Goal: Task Accomplishment & Management: Use online tool/utility

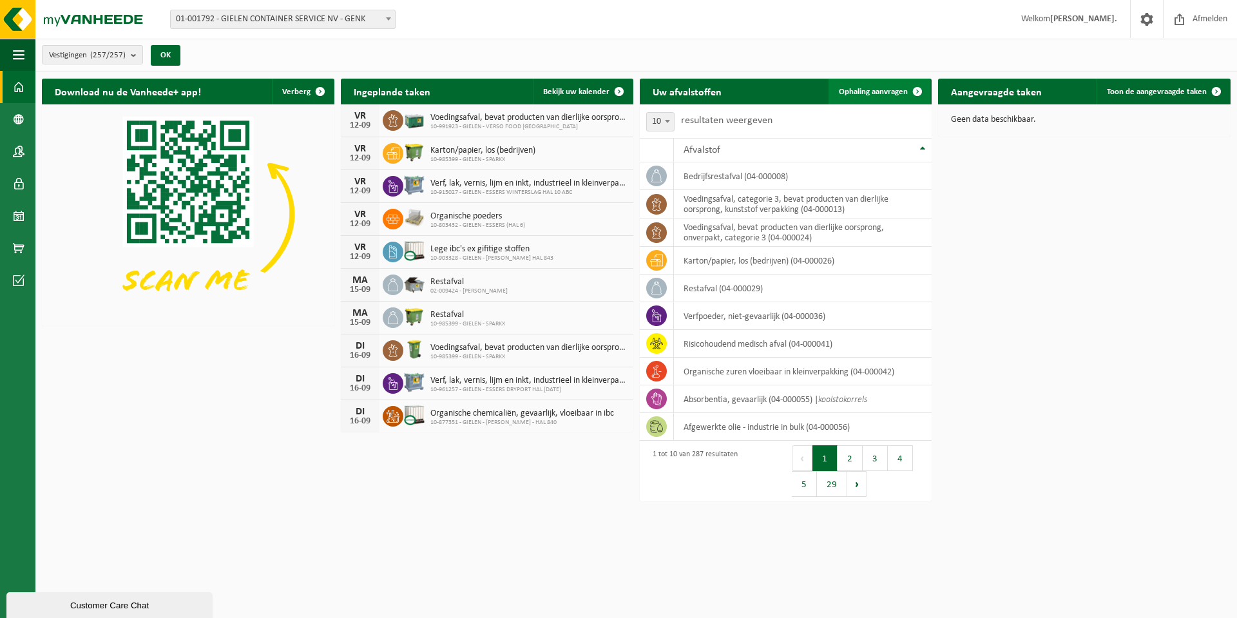
click at [873, 89] on span "Ophaling aanvragen" at bounding box center [873, 92] width 69 height 8
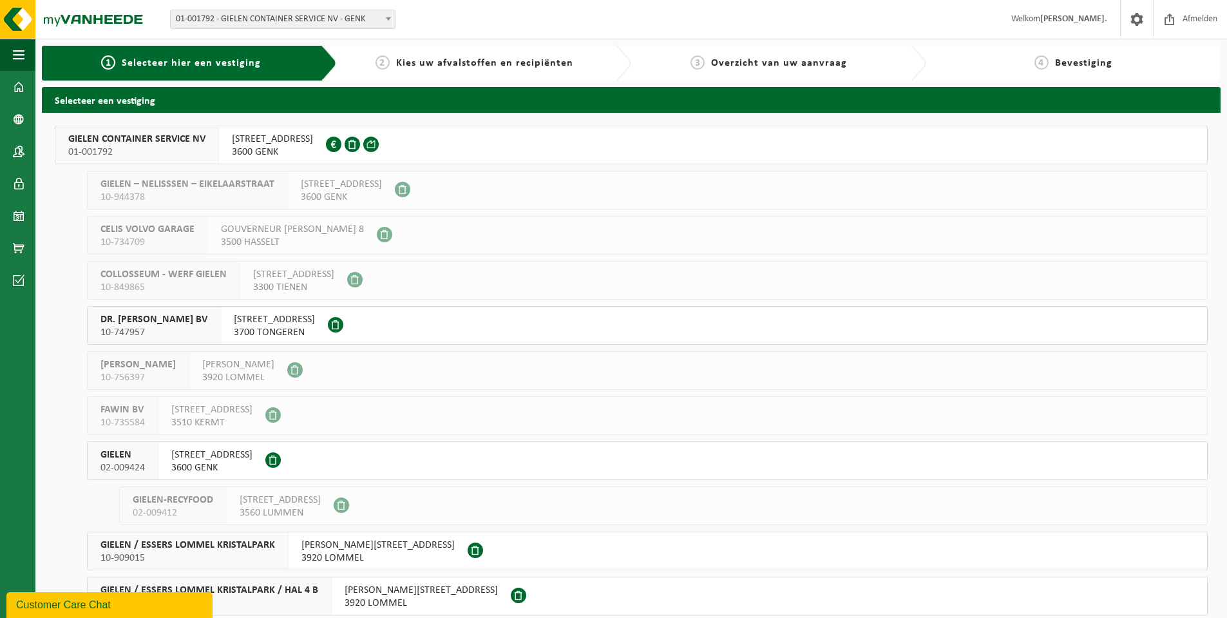
click at [171, 149] on span "01-001792" at bounding box center [136, 152] width 137 height 13
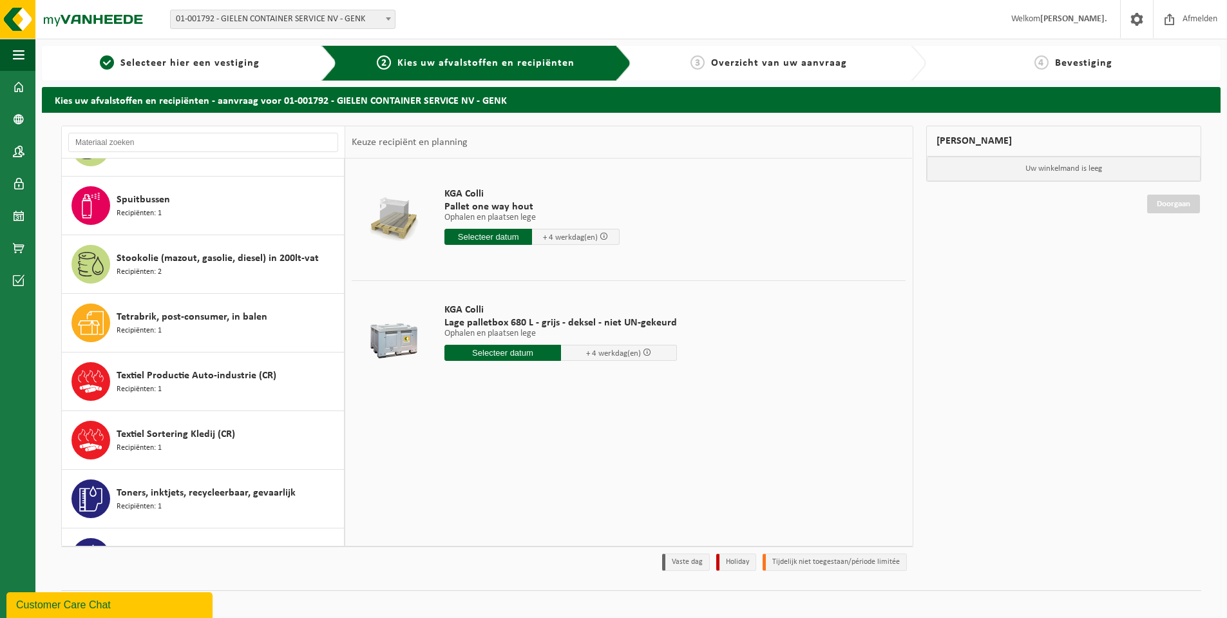
scroll to position [3478, 0]
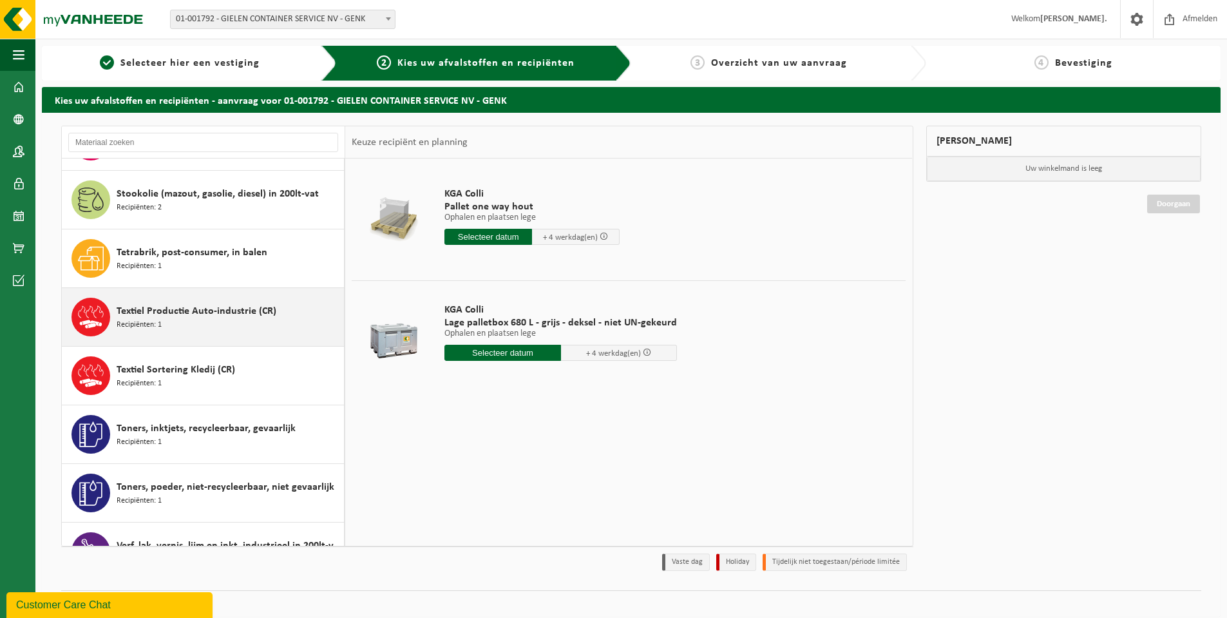
click at [236, 303] on span "Textiel Productie Auto-industrie (CR)" at bounding box center [197, 310] width 160 height 15
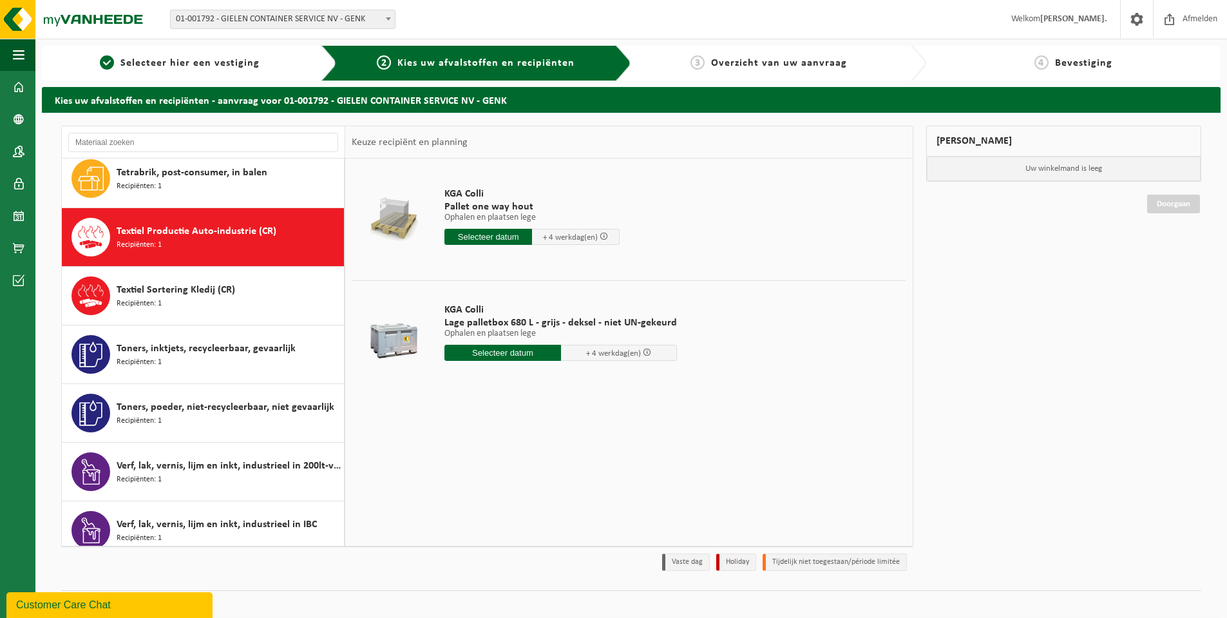
scroll to position [3588, 0]
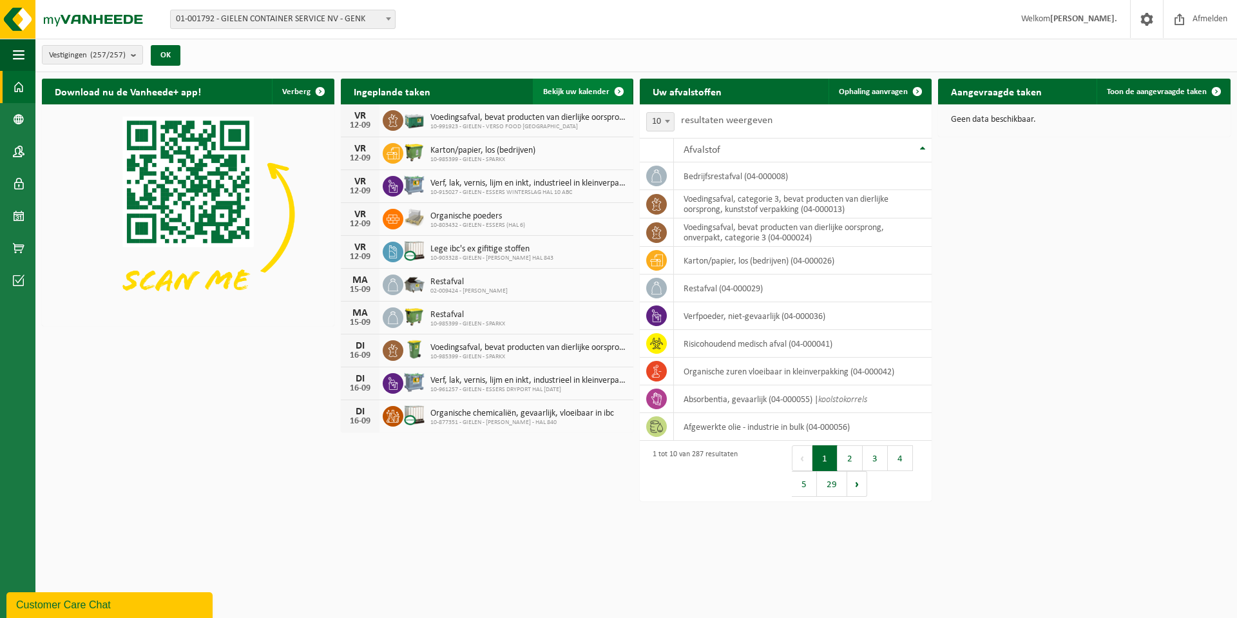
click at [578, 82] on link "Bekijk uw kalender" at bounding box center [582, 92] width 99 height 26
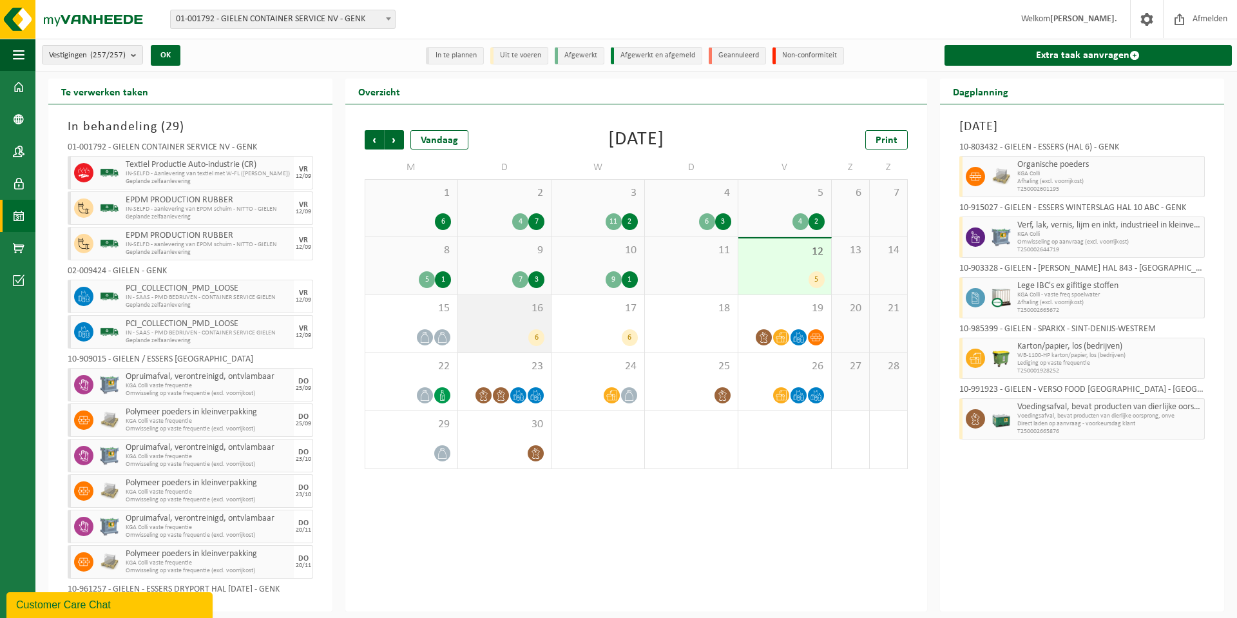
click at [533, 336] on div "6" at bounding box center [536, 337] width 16 height 17
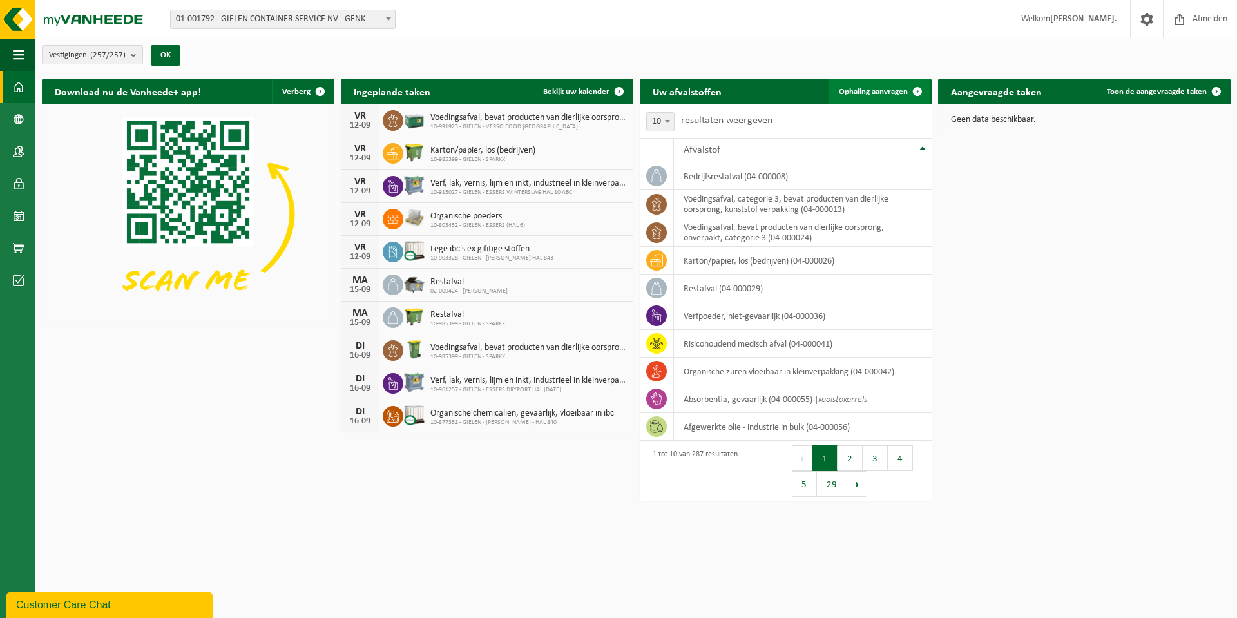
click at [869, 93] on span "Ophaling aanvragen" at bounding box center [873, 92] width 69 height 8
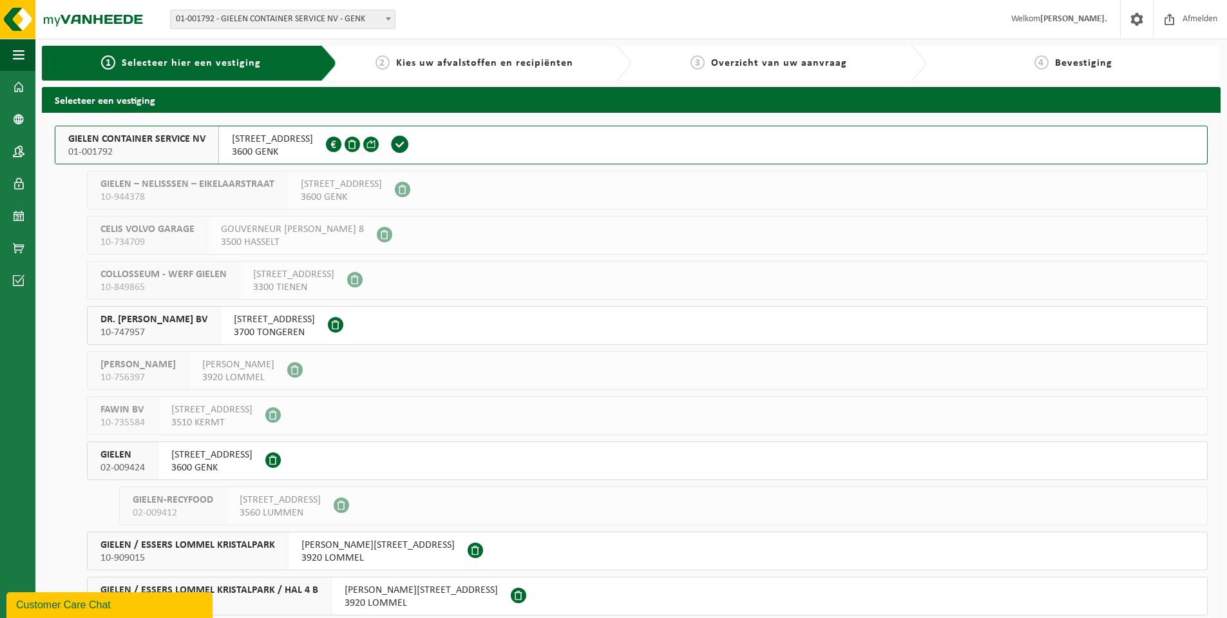
click at [137, 144] on span "GIELEN CONTAINER SERVICE NV" at bounding box center [136, 139] width 137 height 13
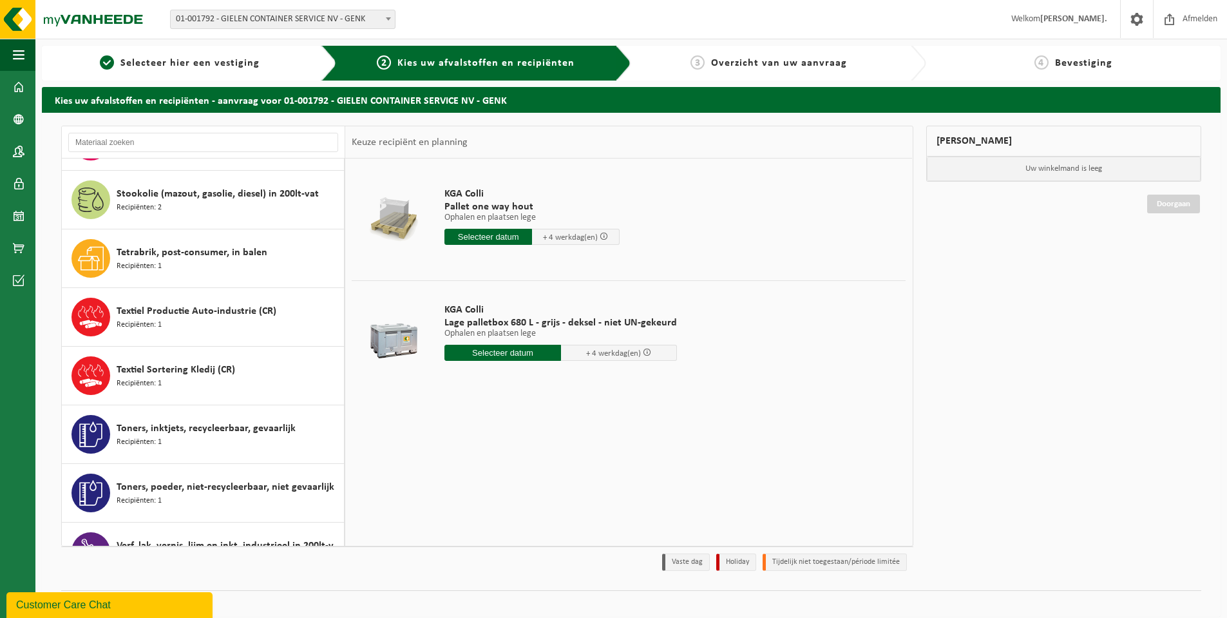
scroll to position [3413, 0]
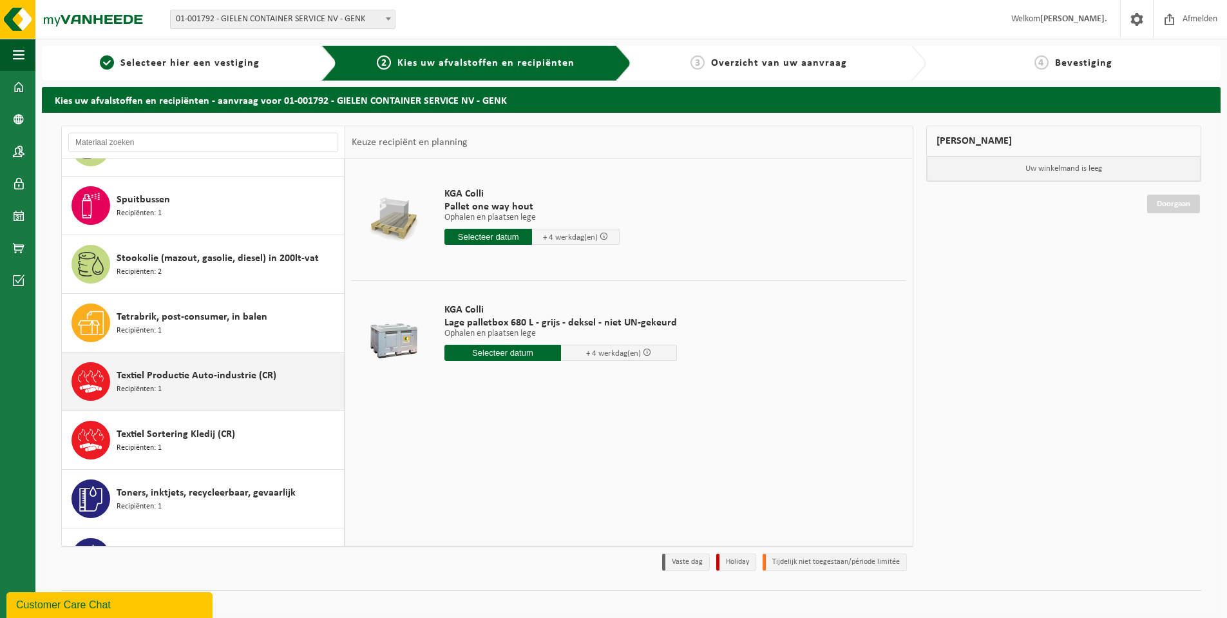
click at [194, 368] on span "Textiel Productie Auto-industrie (CR)" at bounding box center [197, 375] width 160 height 15
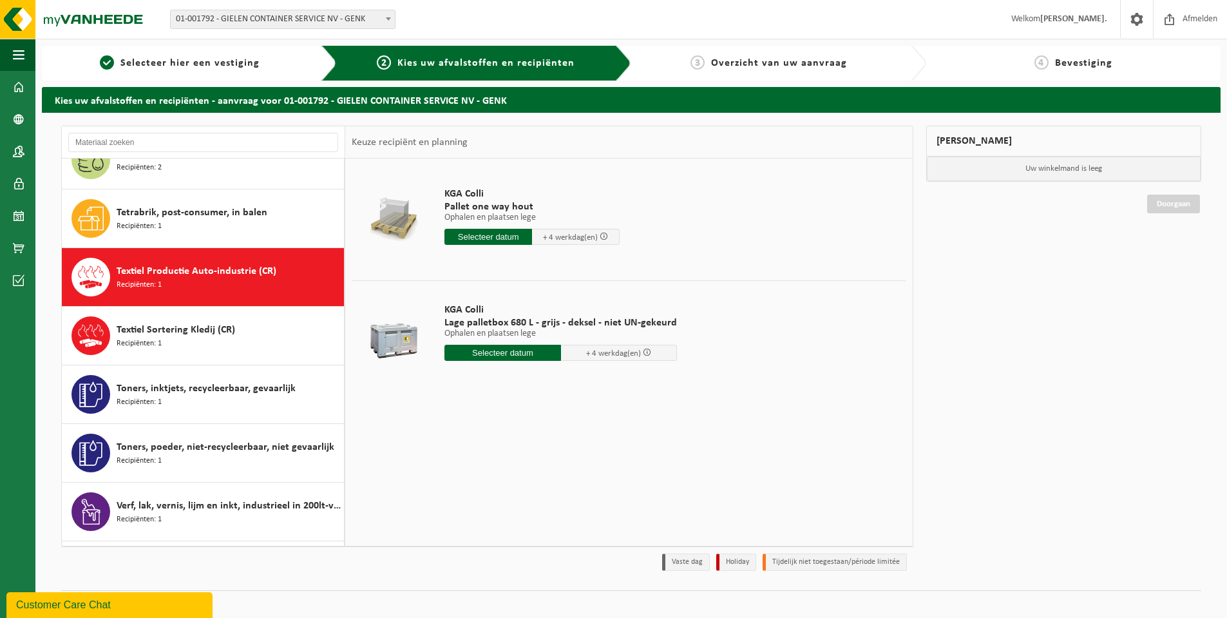
scroll to position [3588, 0]
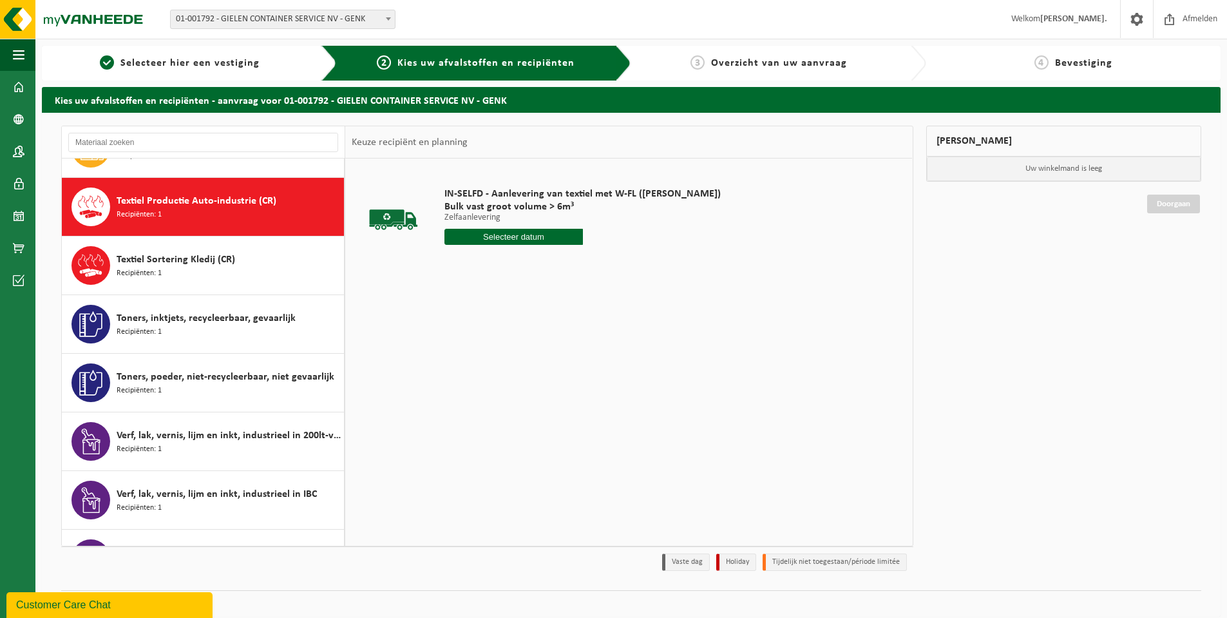
click at [546, 237] on input "text" at bounding box center [513, 237] width 138 height 16
click at [481, 351] on div "16" at bounding box center [479, 351] width 23 height 21
type input "Van 2025-09-16"
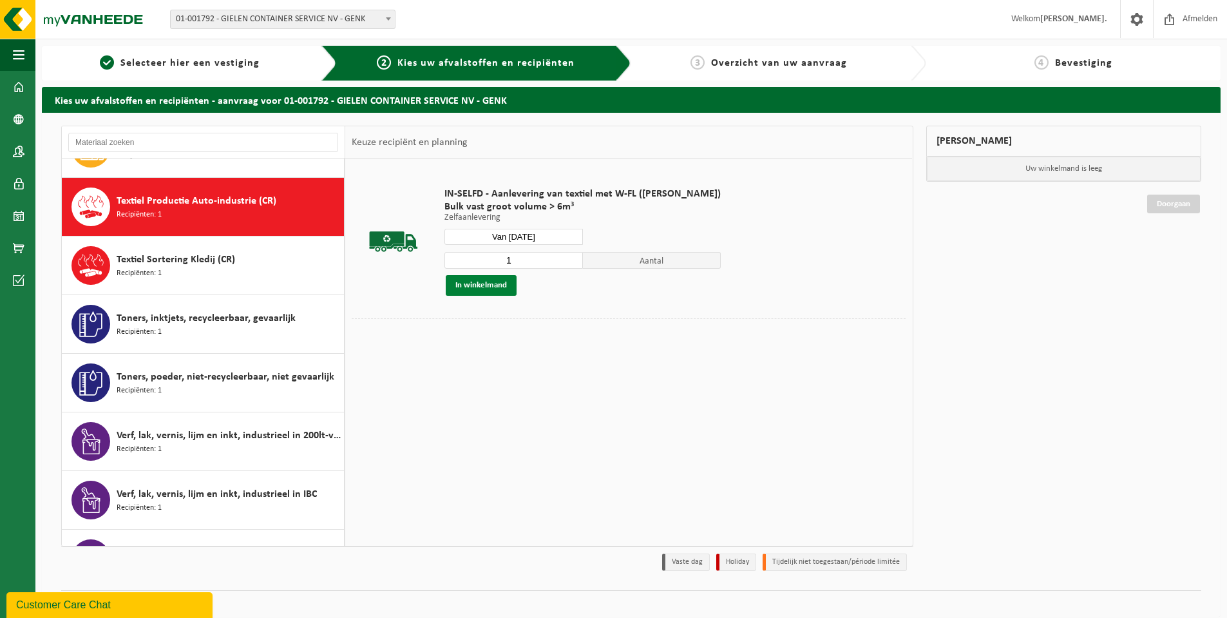
click at [495, 283] on button "In winkelmand" at bounding box center [481, 285] width 71 height 21
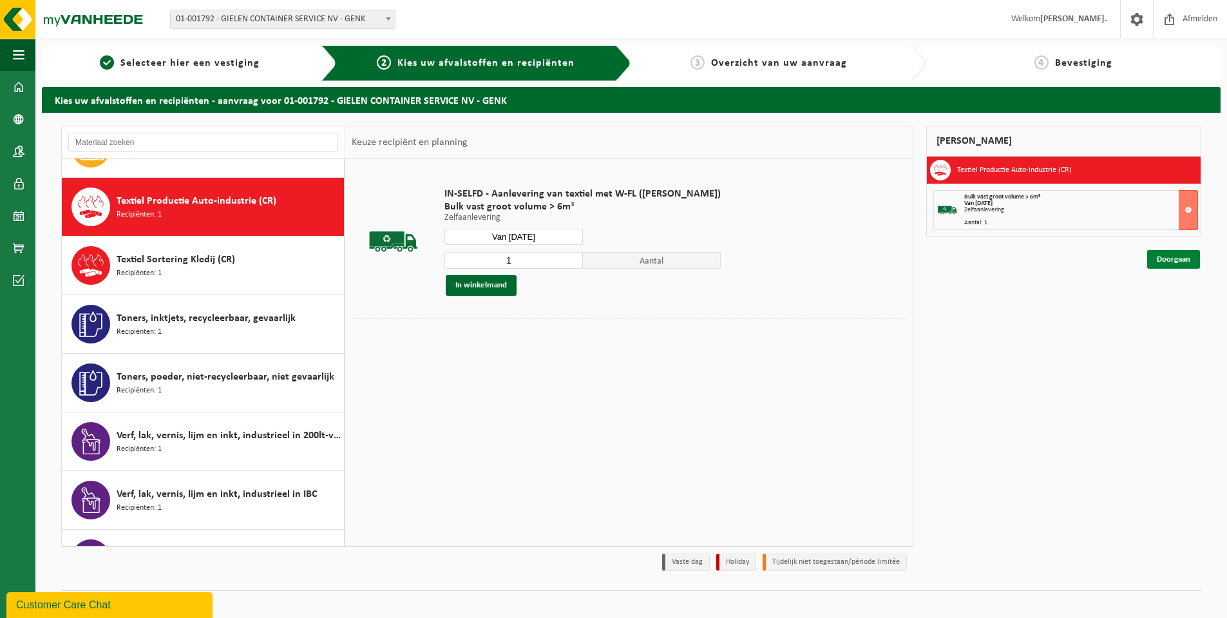
click at [1185, 258] on link "Doorgaan" at bounding box center [1173, 259] width 53 height 19
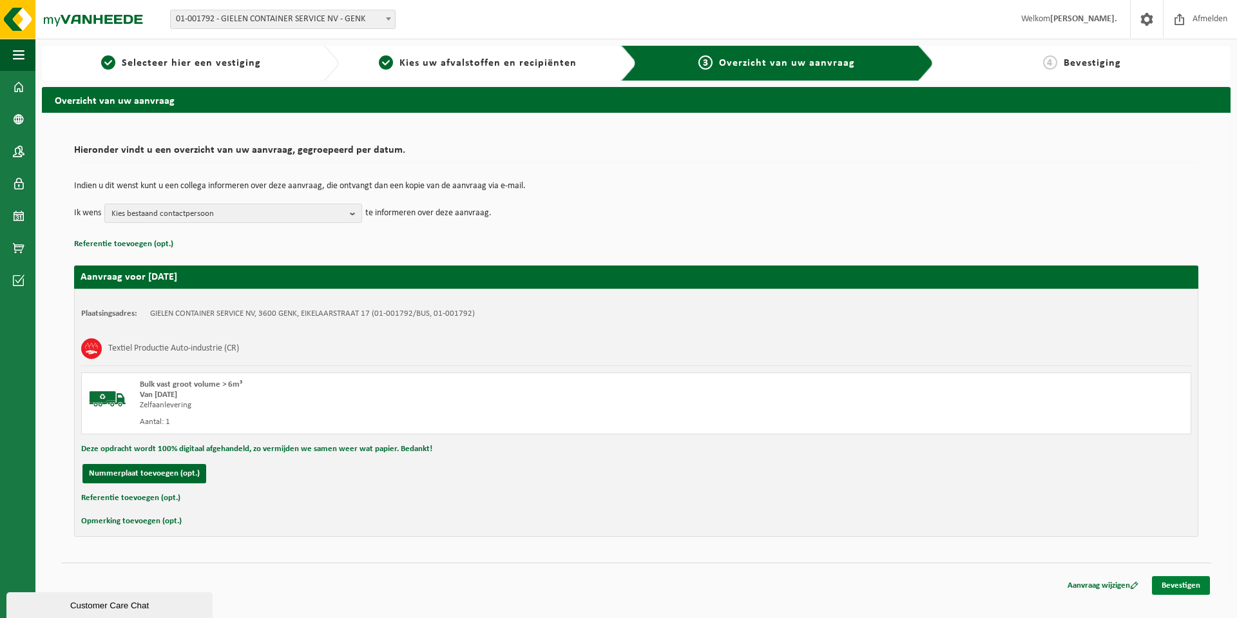
click at [1192, 583] on link "Bevestigen" at bounding box center [1181, 585] width 58 height 19
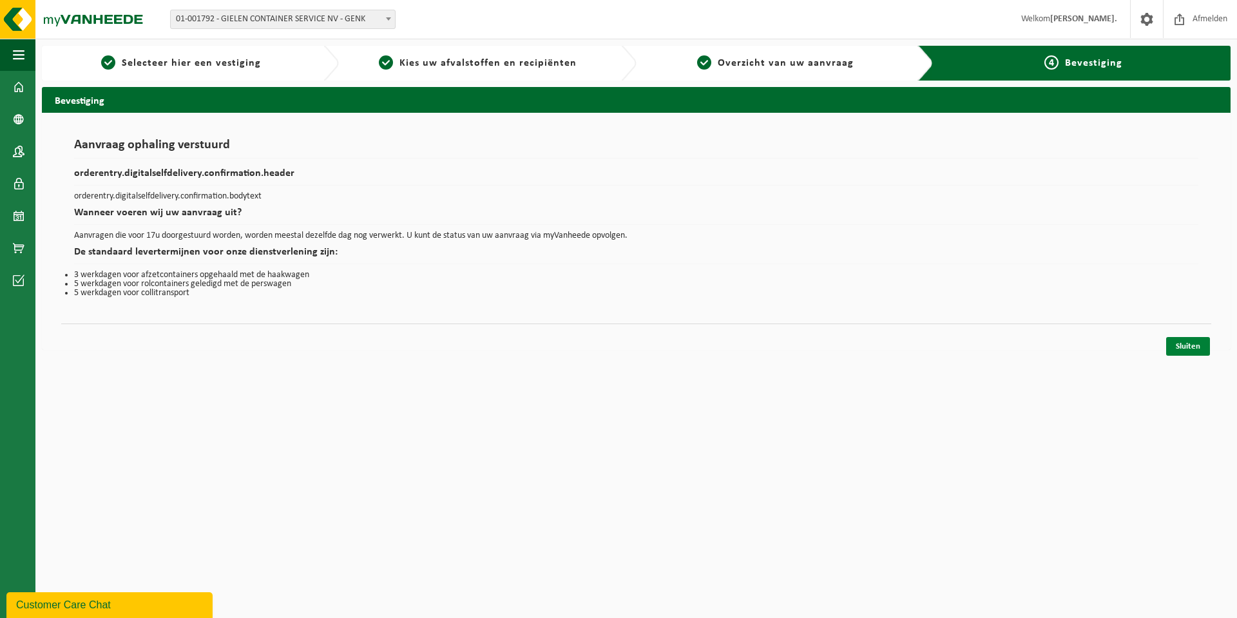
click at [1198, 352] on link "Sluiten" at bounding box center [1188, 346] width 44 height 19
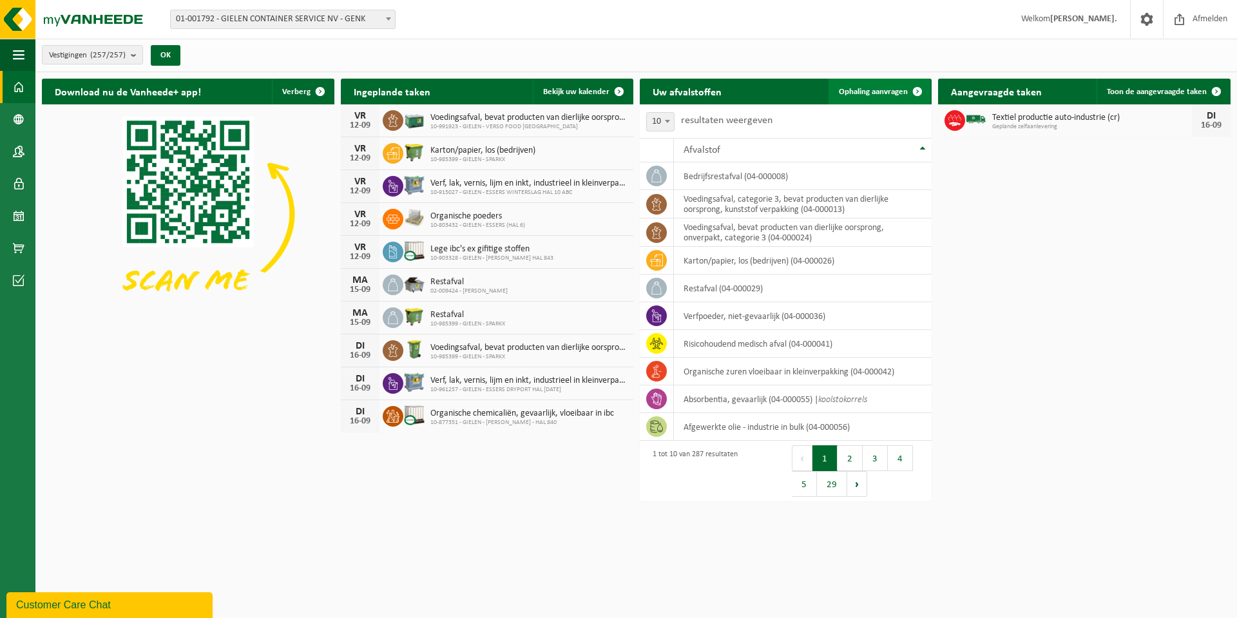
click at [886, 93] on span "Ophaling aanvragen" at bounding box center [873, 92] width 69 height 8
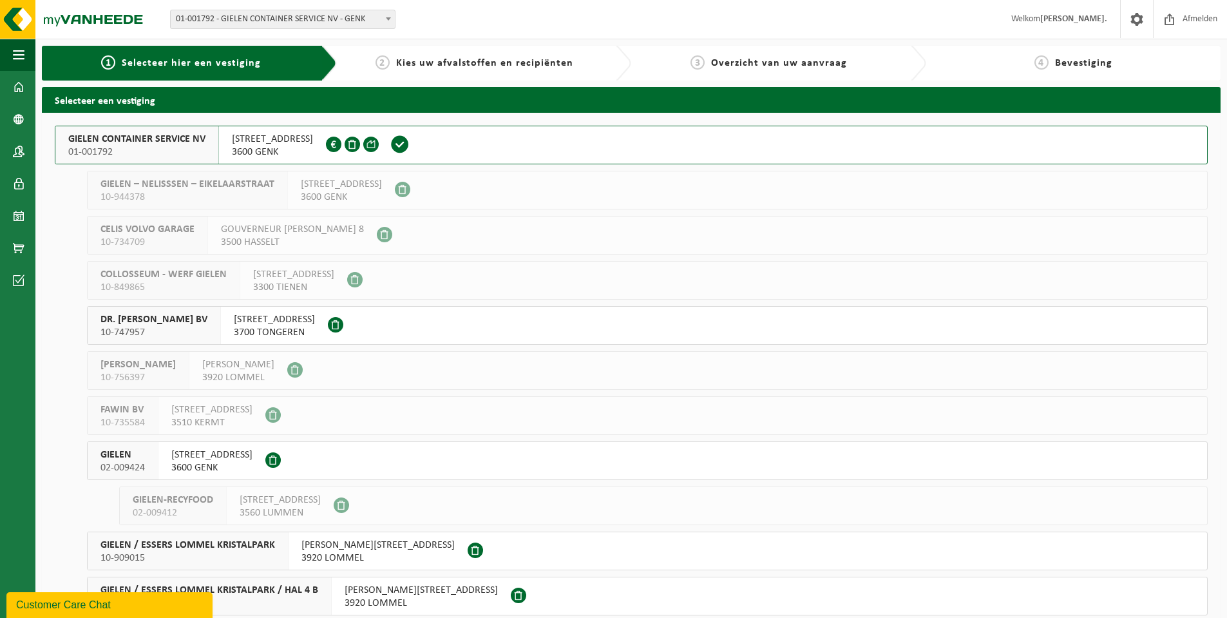
click at [131, 142] on span "GIELEN CONTAINER SERVICE NV" at bounding box center [136, 139] width 137 height 13
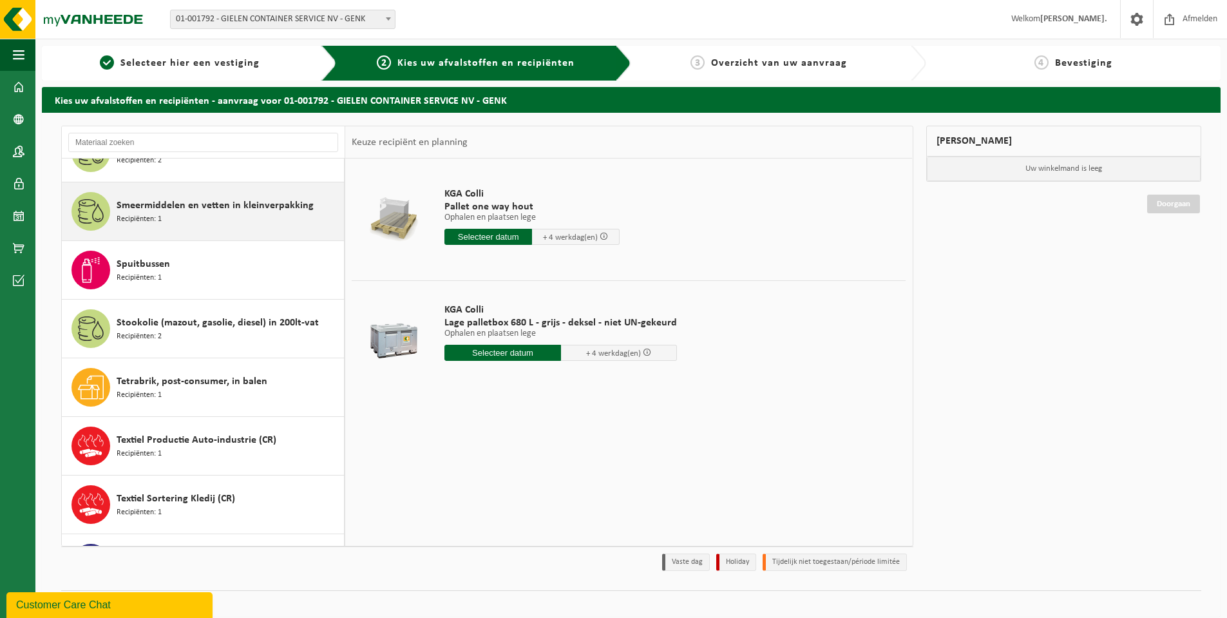
scroll to position [3478, 0]
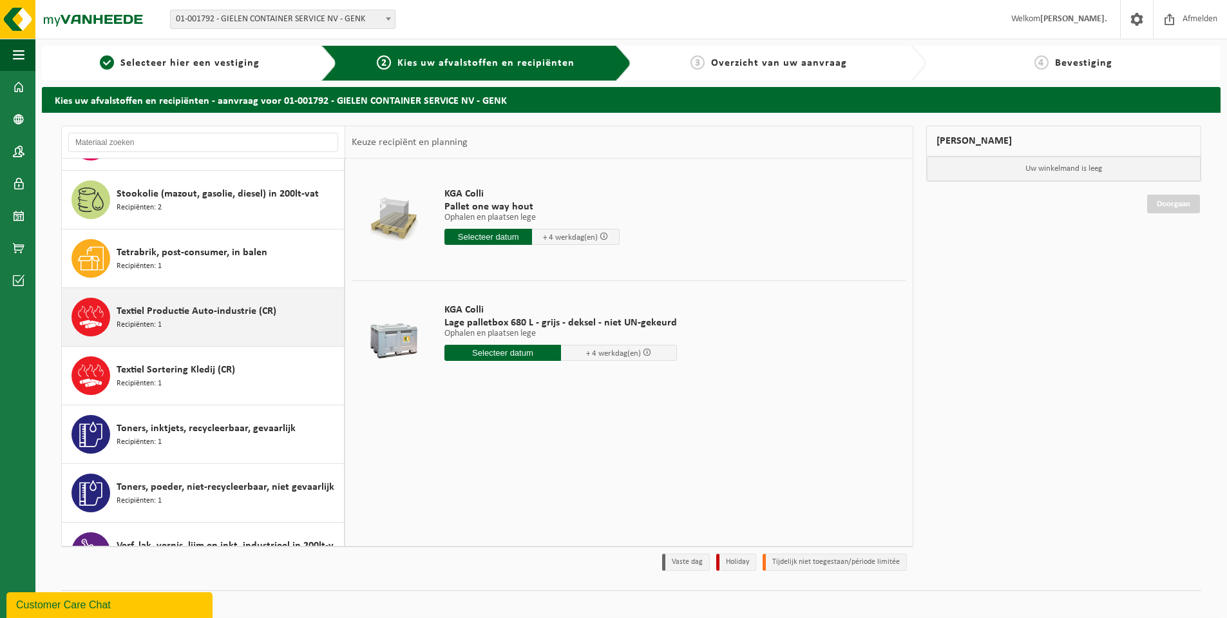
click at [187, 303] on div "Textiel Productie Auto-industrie (CR) Recipiënten: 1" at bounding box center [229, 317] width 224 height 39
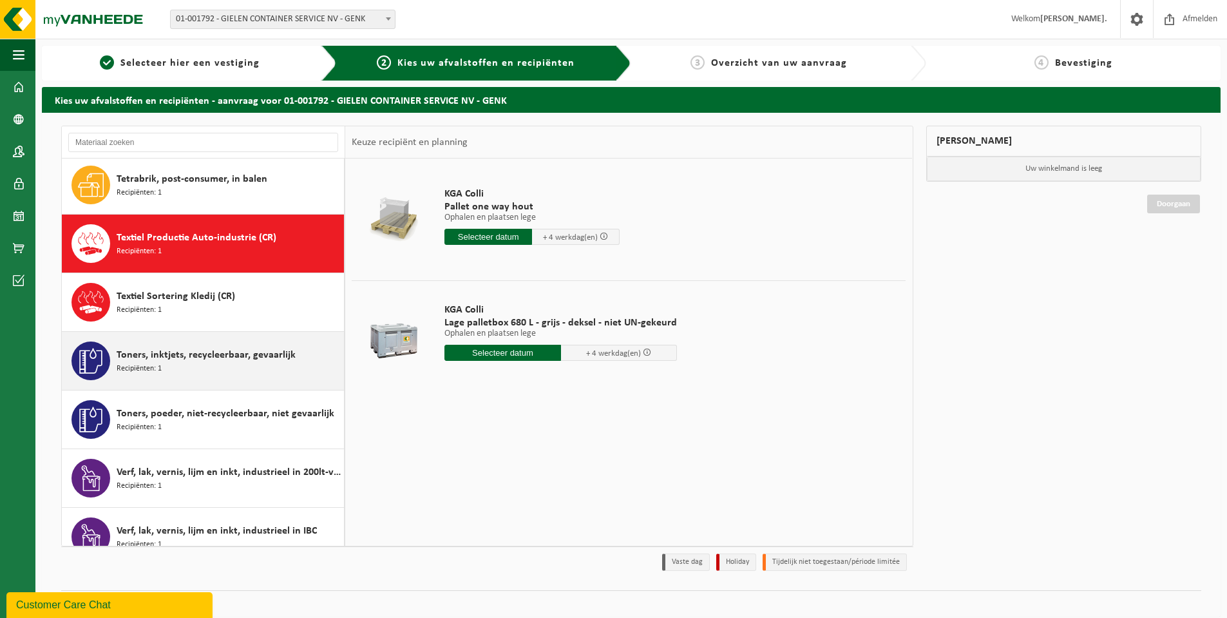
scroll to position [3588, 0]
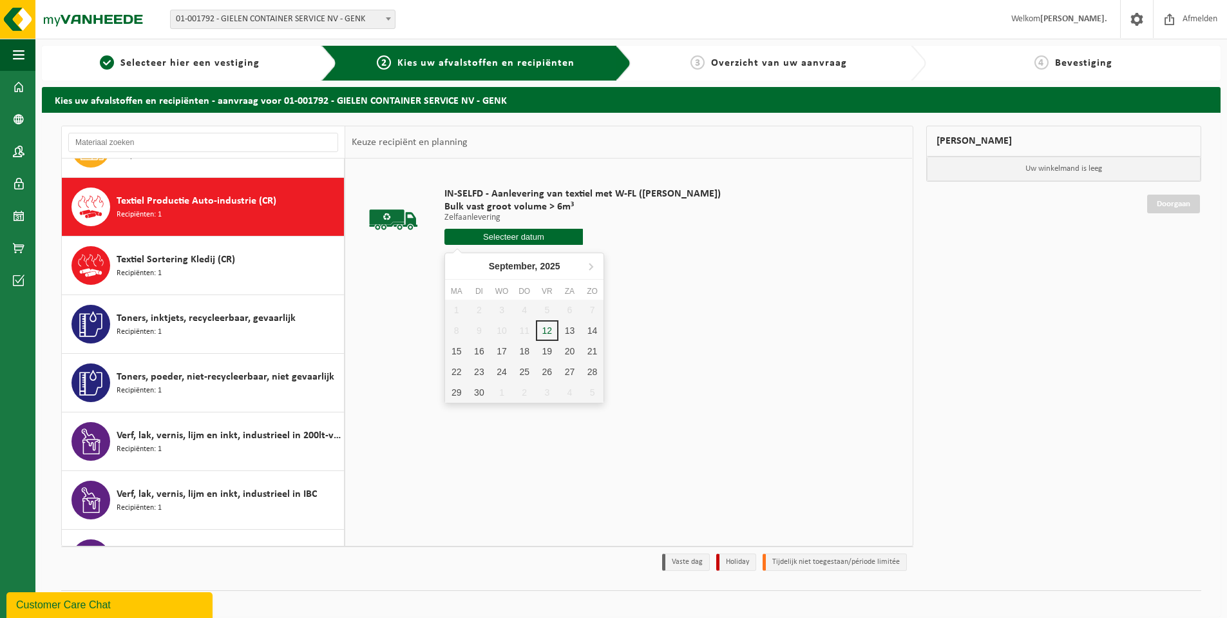
click at [523, 238] on input "text" at bounding box center [513, 237] width 138 height 16
click at [526, 352] on div "18" at bounding box center [524, 351] width 23 height 21
type input "Van 2025-09-18"
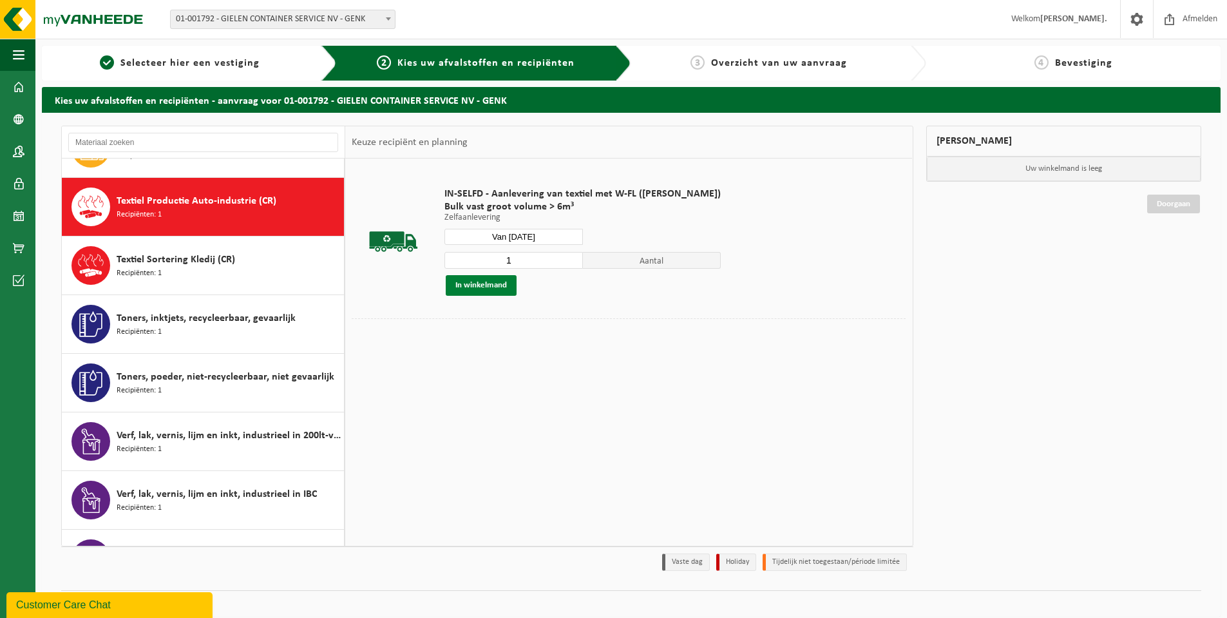
click at [486, 290] on button "In winkelmand" at bounding box center [481, 285] width 71 height 21
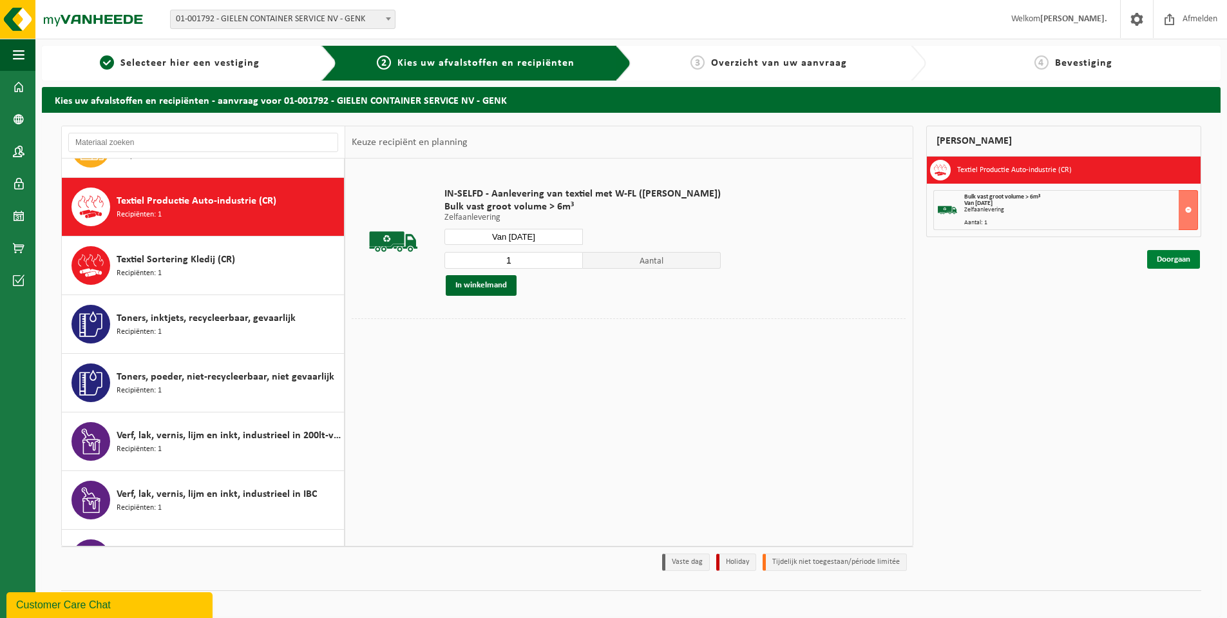
click at [1175, 254] on link "Doorgaan" at bounding box center [1173, 259] width 53 height 19
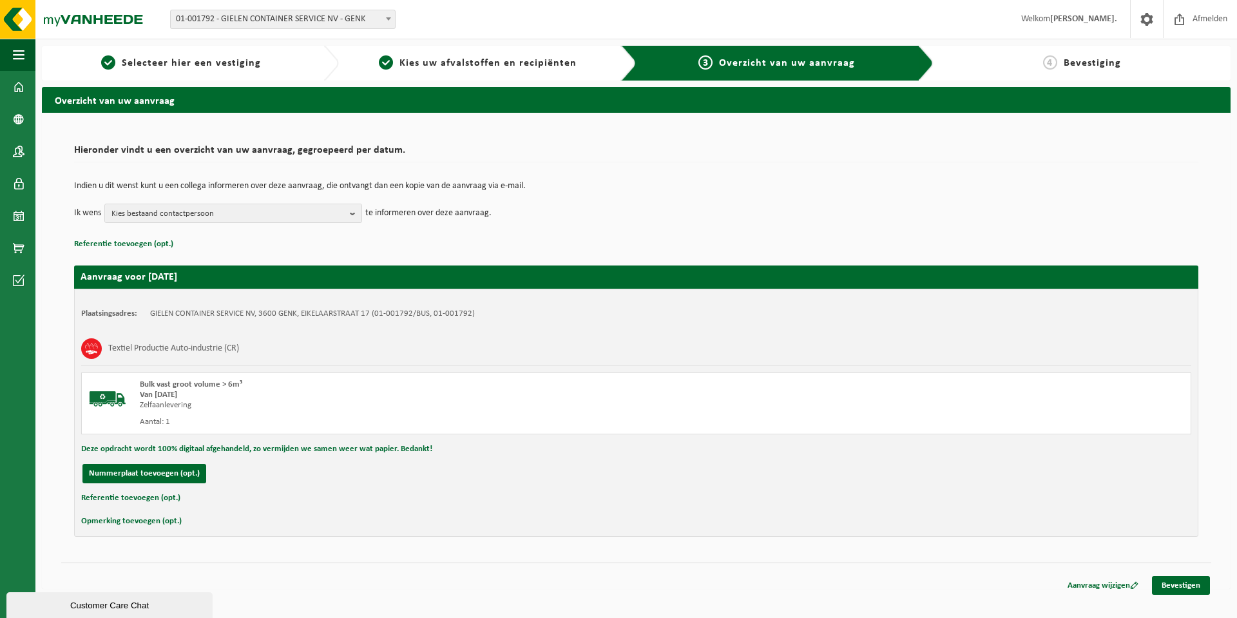
drag, startPoint x: 1161, startPoint y: 581, endPoint x: 1179, endPoint y: 574, distance: 18.5
click at [1162, 581] on link "Bevestigen" at bounding box center [1181, 585] width 58 height 19
